Goal: Task Accomplishment & Management: Use online tool/utility

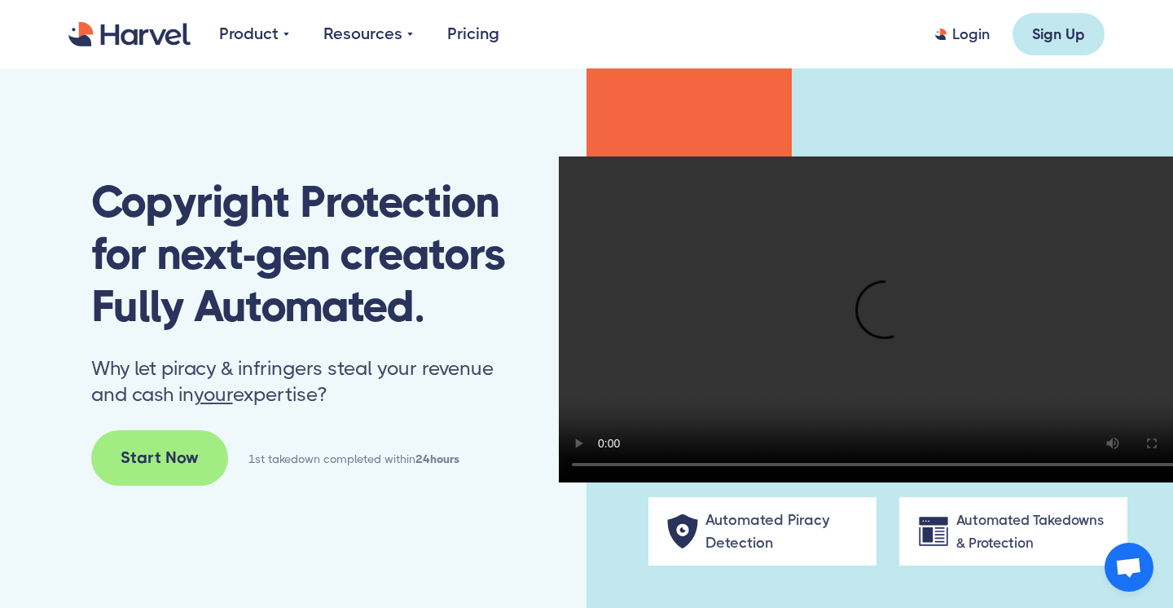
click at [497, 540] on div "Copyright Protection for next-gen creators Fully Automated. Why let piracy & in…" at bounding box center [293, 342] width 587 height 548
click at [162, 468] on div "Start Now" at bounding box center [160, 458] width 78 height 24
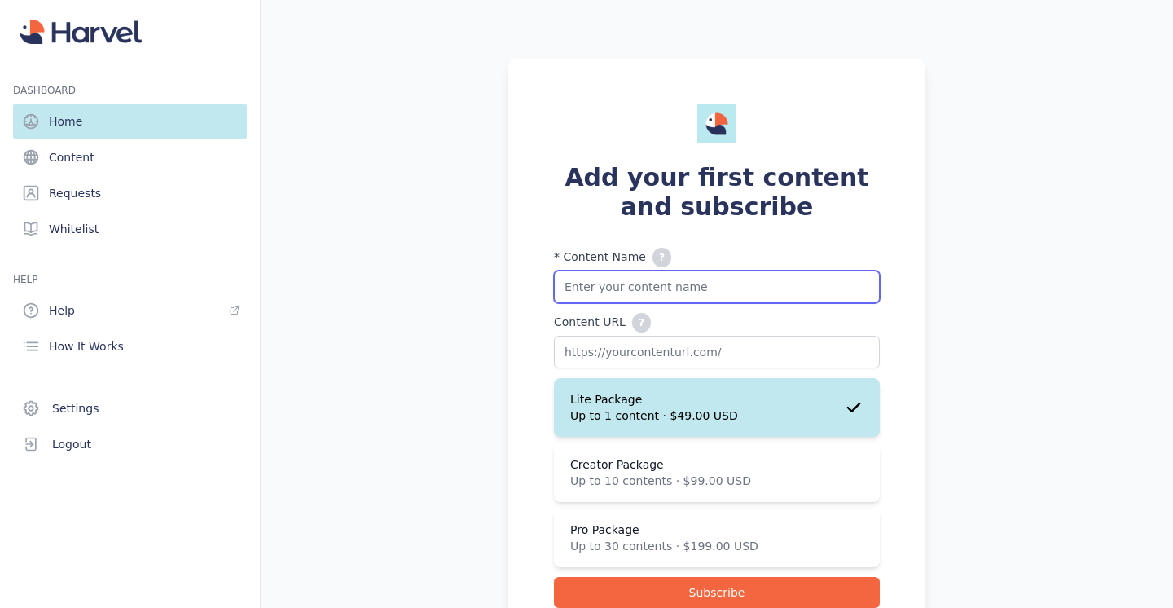
click at [685, 286] on input "* Content Name ? Please add your 'Content name + any additional values here. Fo…" at bounding box center [717, 287] width 326 height 33
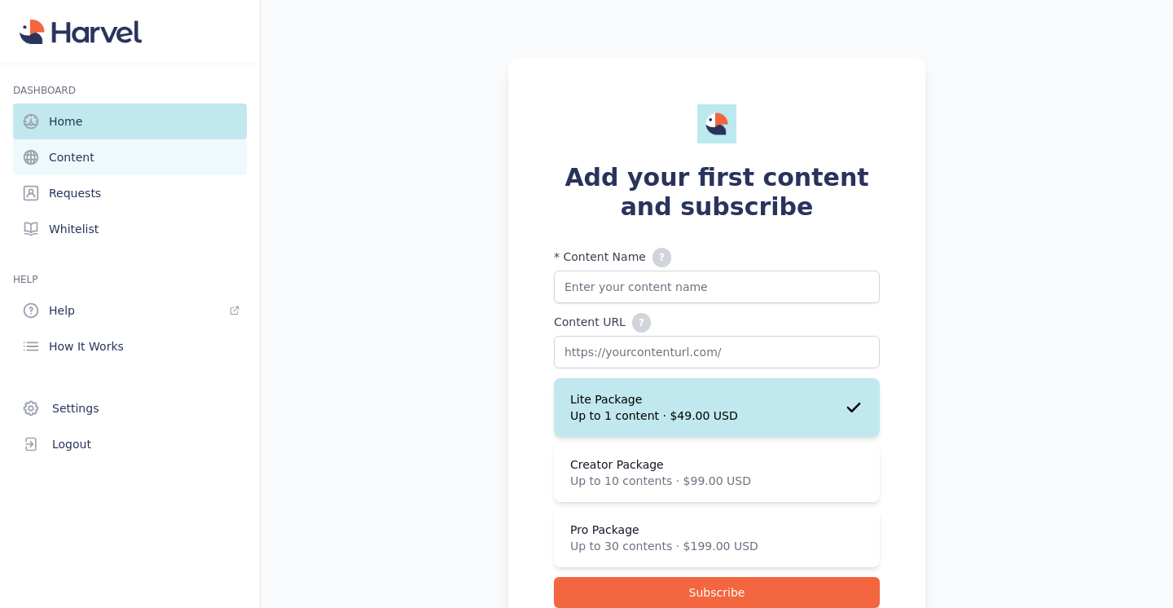
click at [77, 161] on span "Content" at bounding box center [72, 157] width 46 height 16
